Goal: Task Accomplishment & Management: Use online tool/utility

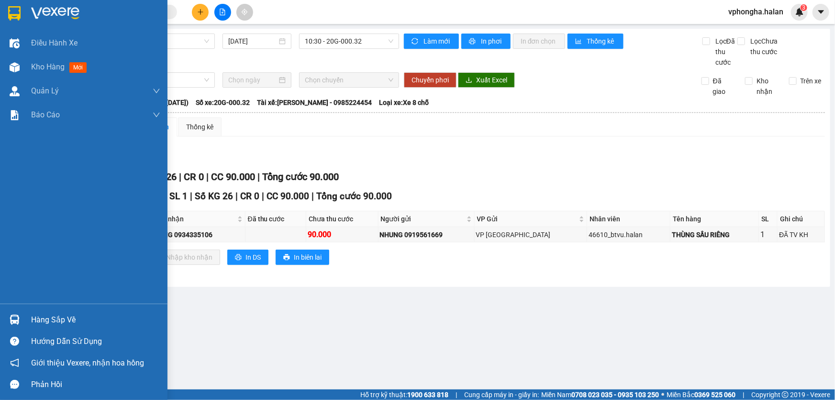
click at [45, 316] on div "Hàng sắp về" at bounding box center [95, 320] width 129 height 14
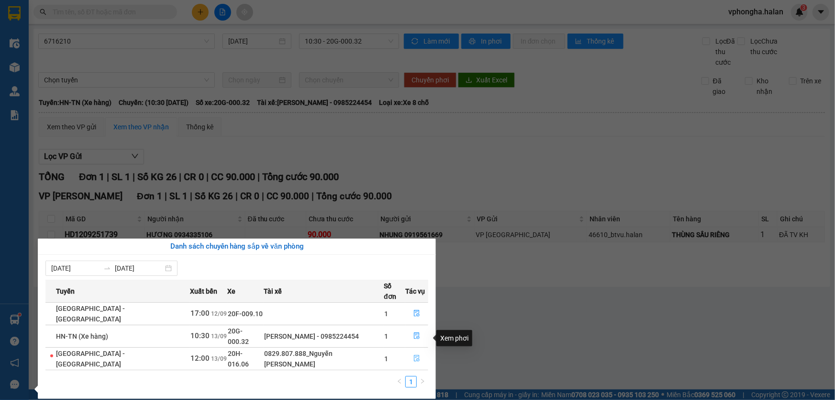
click at [414, 355] on icon "file-done" at bounding box center [417, 358] width 7 height 7
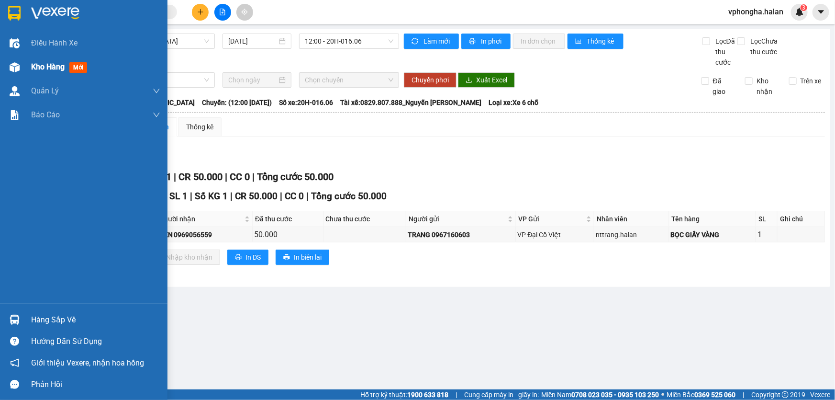
click at [56, 72] on div "Kho hàng mới" at bounding box center [61, 67] width 60 height 12
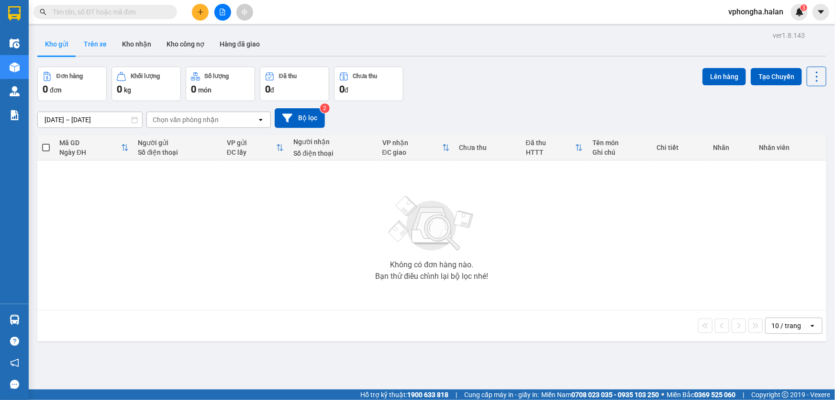
click at [100, 46] on button "Trên xe" at bounding box center [95, 44] width 38 height 23
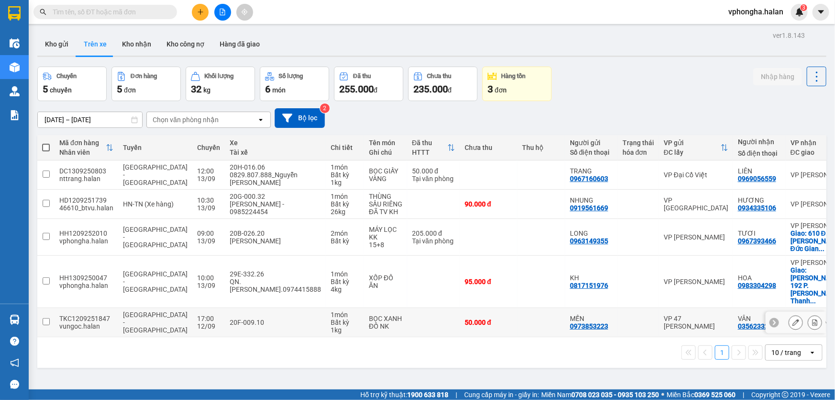
click at [47, 318] on input "checkbox" at bounding box center [46, 321] width 7 height 7
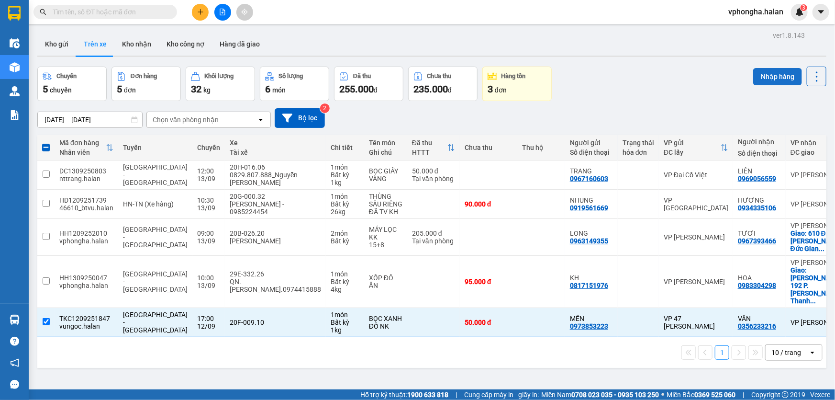
click at [773, 74] on button "Nhập hàng" at bounding box center [778, 76] width 49 height 17
checkbox input "false"
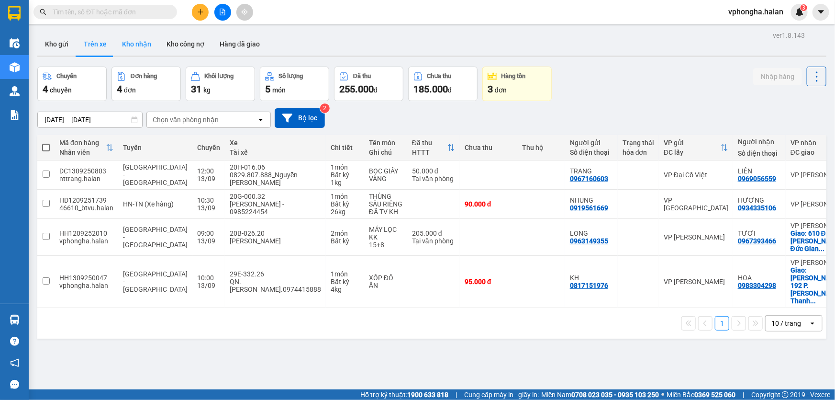
click at [128, 43] on button "Kho nhận" at bounding box center [136, 44] width 45 height 23
type input "[DATE] – [DATE]"
